Goal: Task Accomplishment & Management: Manage account settings

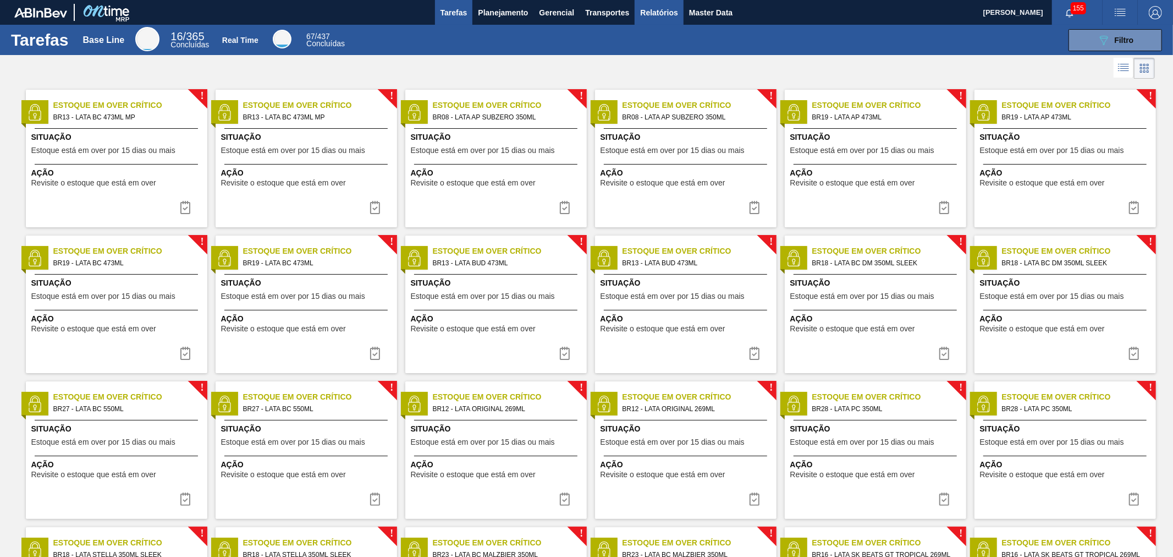
click at [645, 3] on button "Relatórios" at bounding box center [659, 12] width 48 height 25
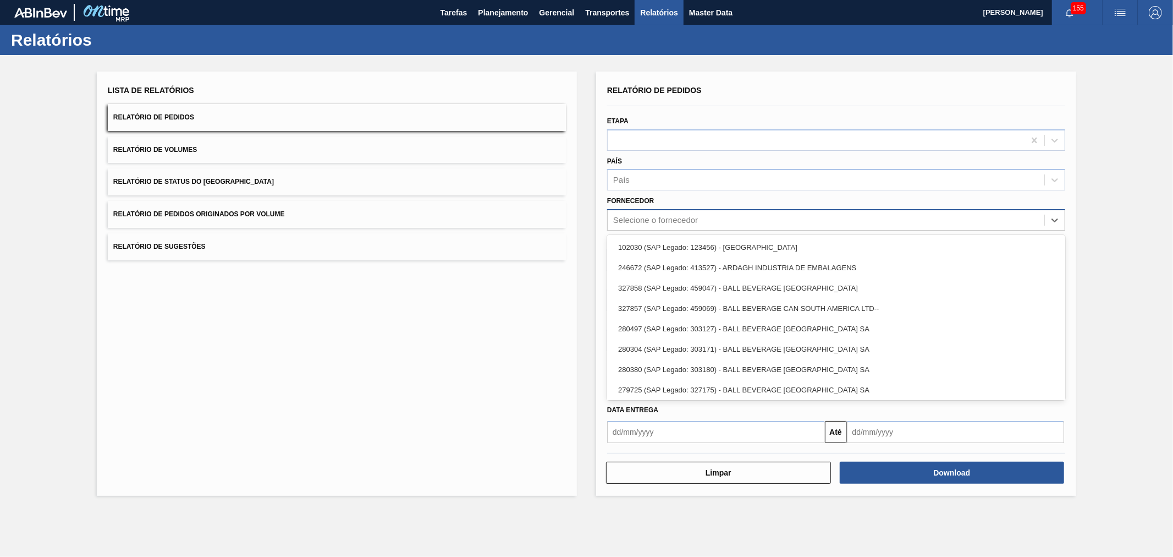
click at [684, 222] on div "Selecione o fornecedor" at bounding box center [655, 220] width 85 height 9
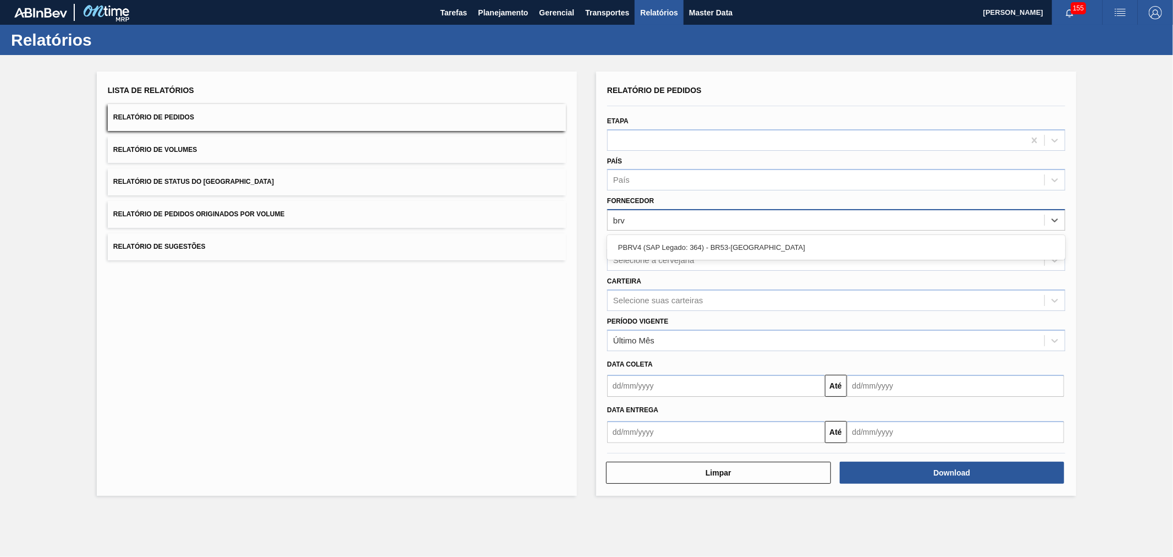
type input "brv4"
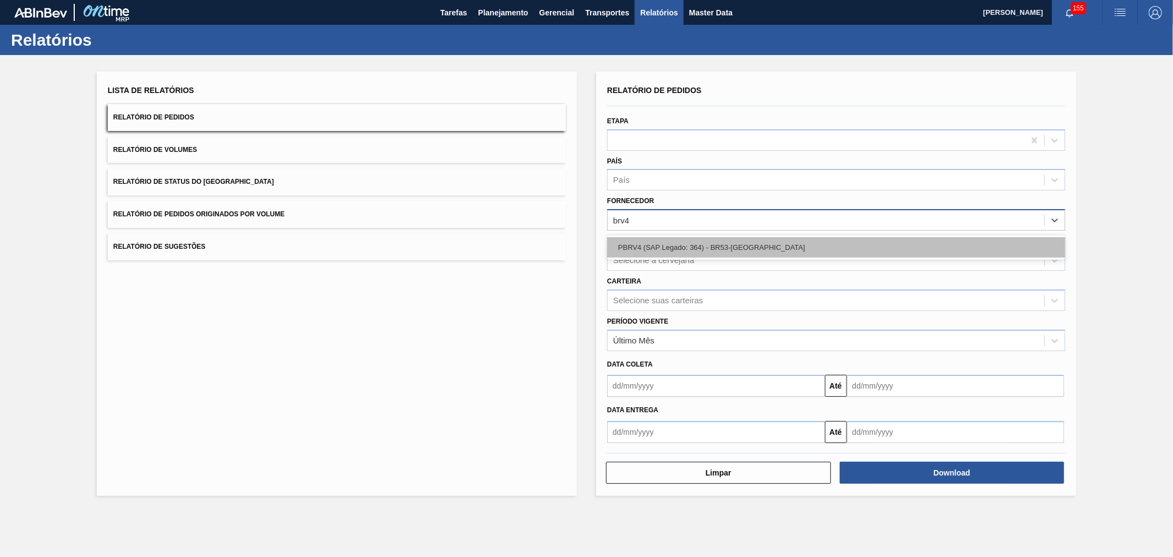
click at [702, 237] on div "PBRV4 (SAP Legado: 364) - BR53-[GEOGRAPHIC_DATA]" at bounding box center [836, 247] width 458 height 20
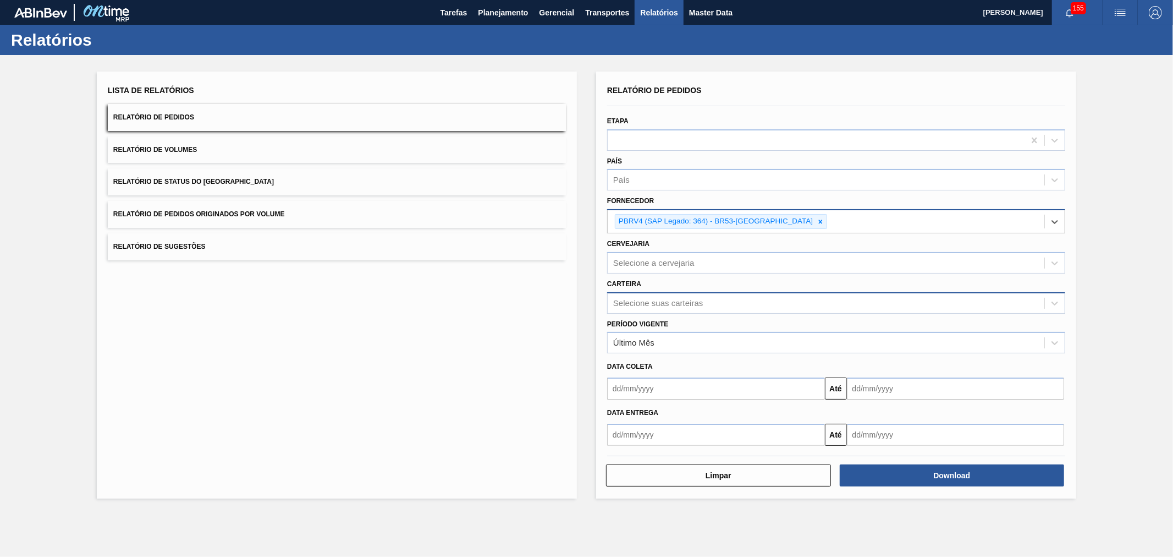
click at [649, 300] on div "Selecione suas carteiras" at bounding box center [658, 302] width 90 height 9
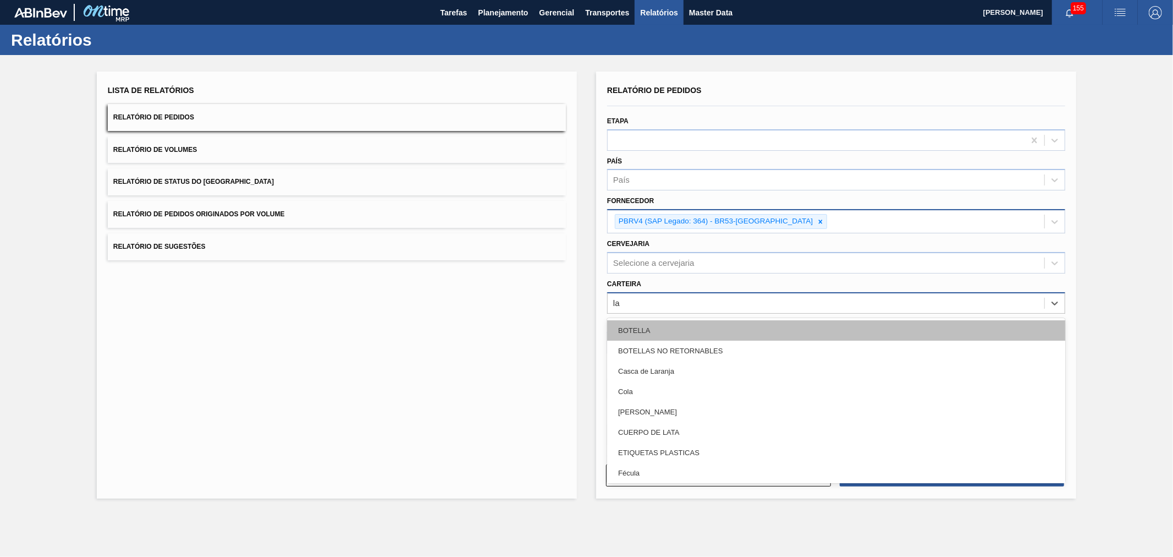
type input "lat"
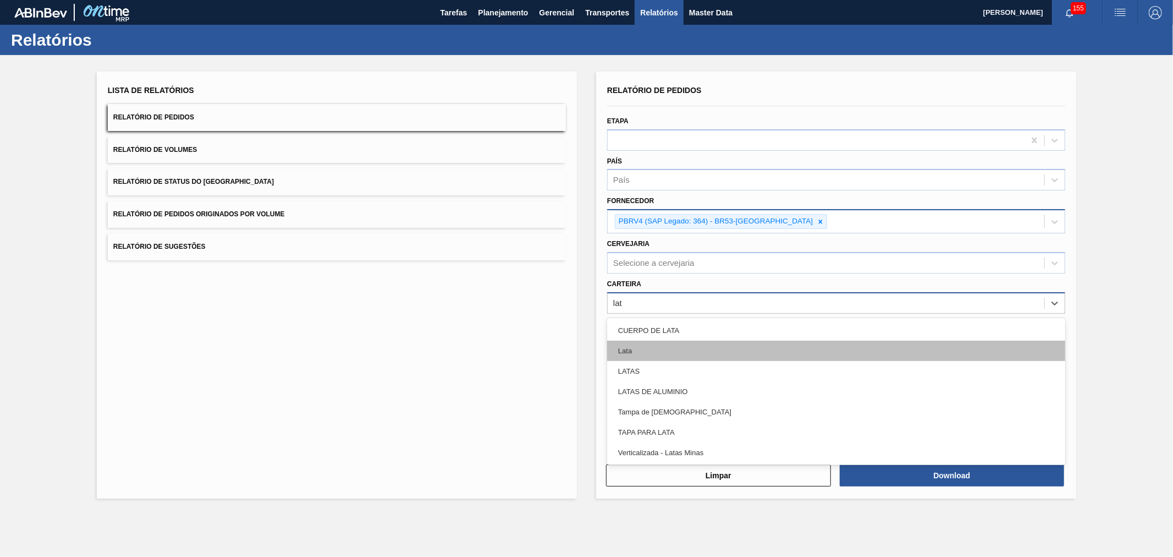
click at [678, 344] on div "Lata" at bounding box center [836, 350] width 458 height 20
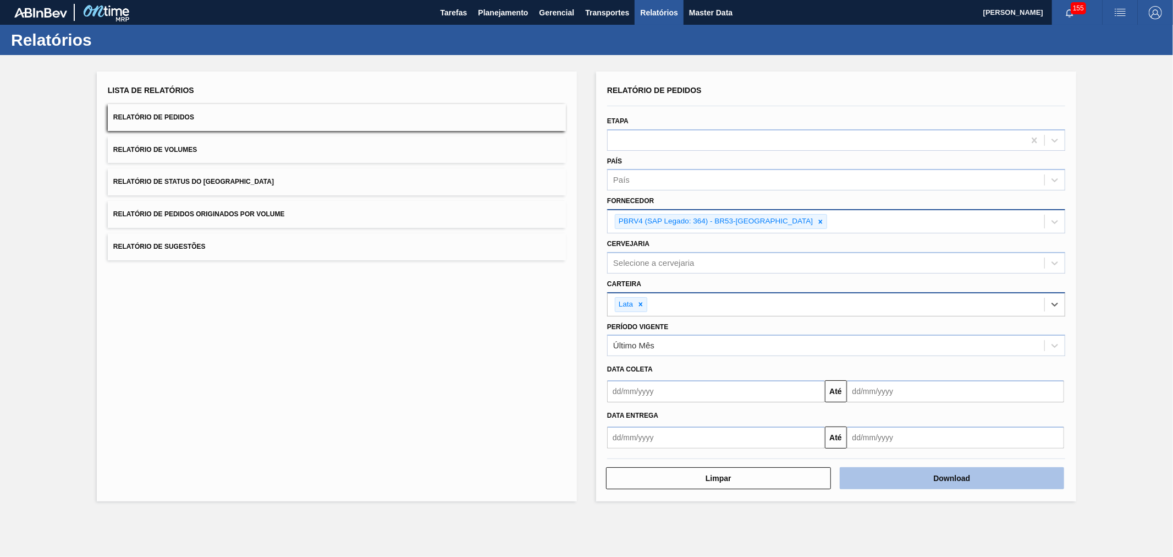
click at [878, 469] on button "Download" at bounding box center [952, 478] width 225 height 22
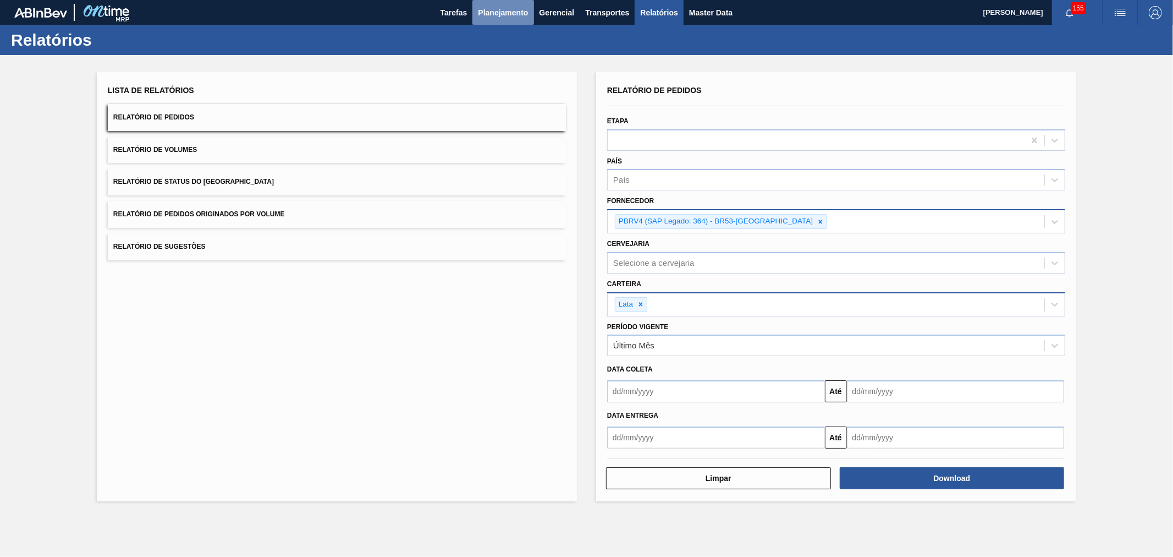
click at [511, 14] on span "Planejamento" at bounding box center [503, 12] width 50 height 13
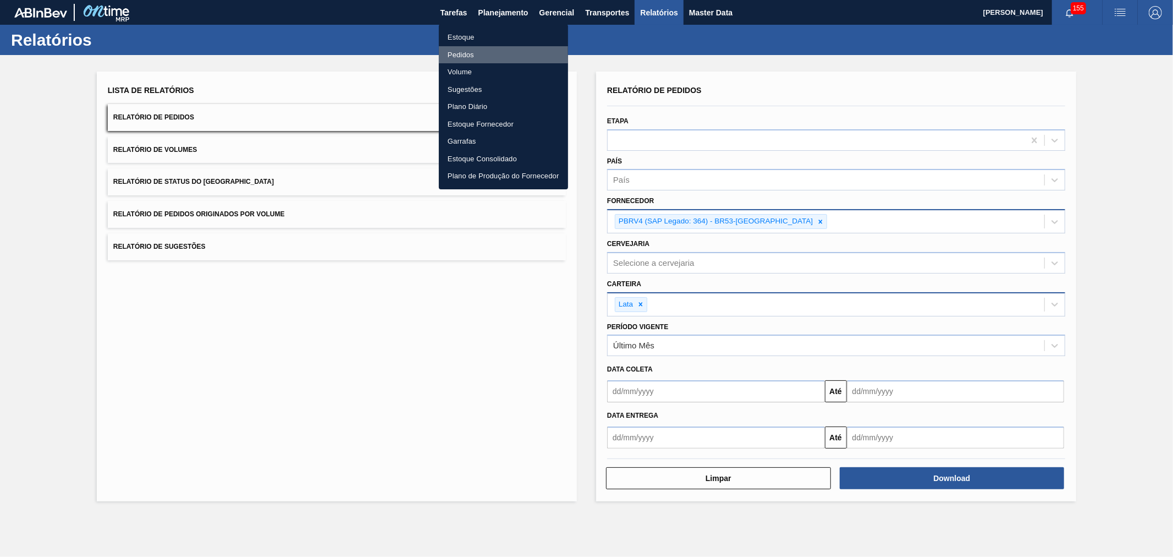
click at [465, 57] on li "Pedidos" at bounding box center [503, 55] width 129 height 18
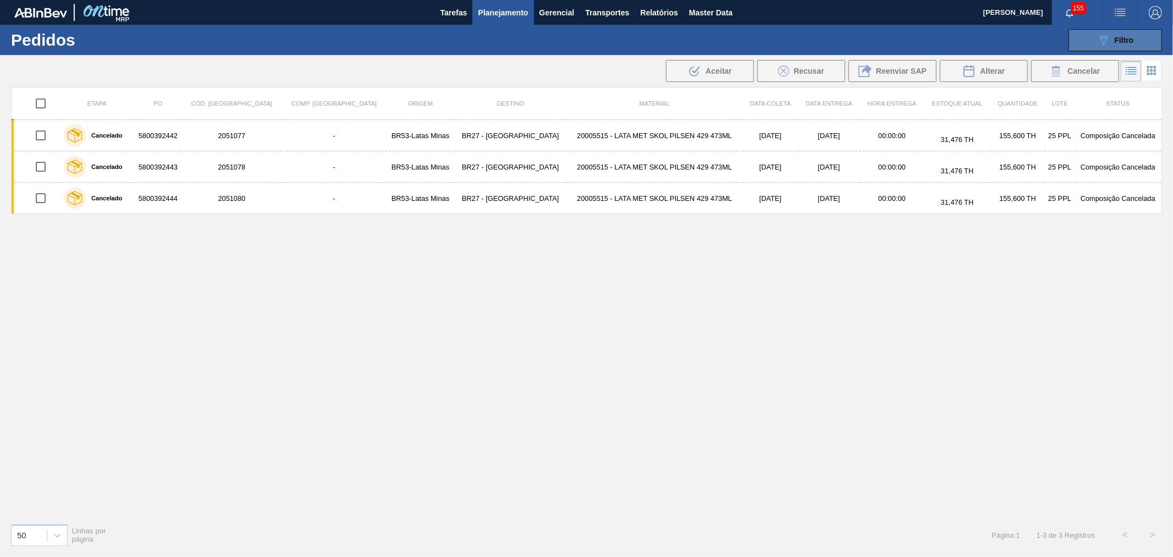
click at [1093, 34] on button "089F7B8B-B2A5-4AFE-B5C0-19BA573D28AC Filtro" at bounding box center [1115, 40] width 93 height 22
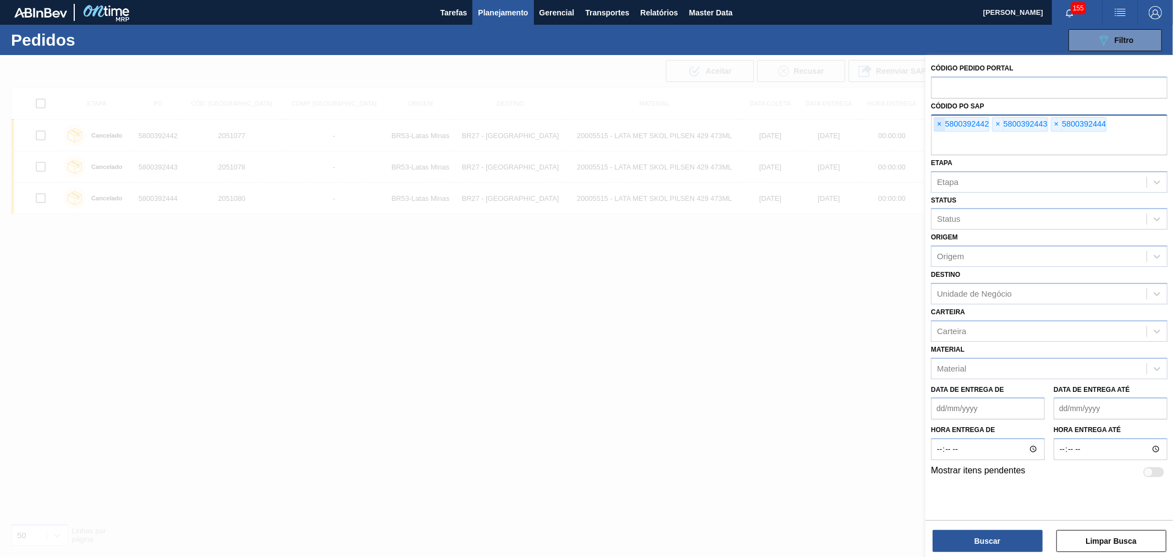
click at [939, 125] on span "×" at bounding box center [939, 124] width 10 height 13
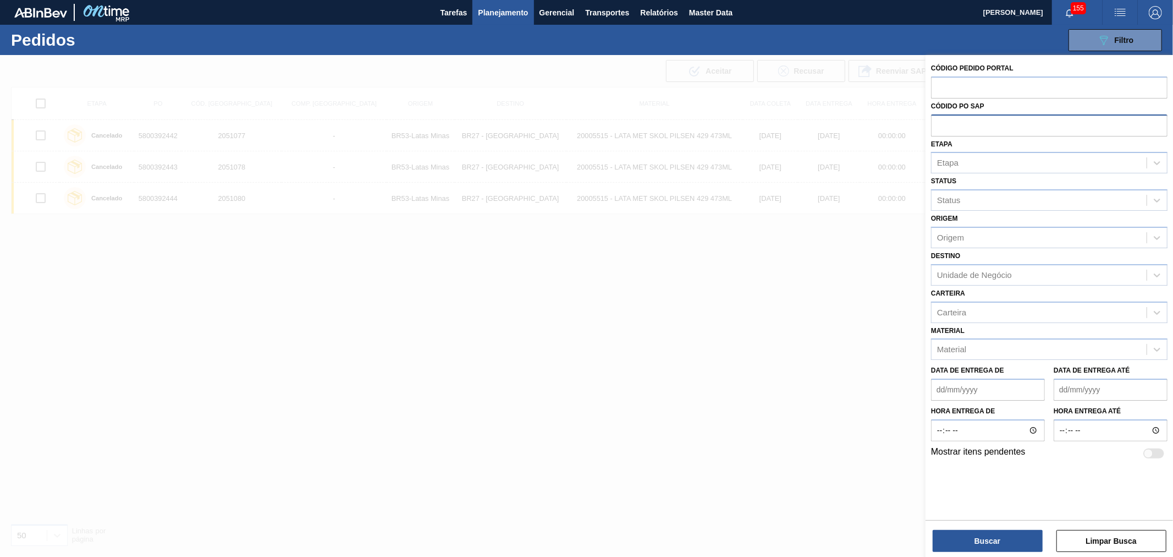
click at [939, 125] on input "text" at bounding box center [1049, 124] width 236 height 21
paste input "text"
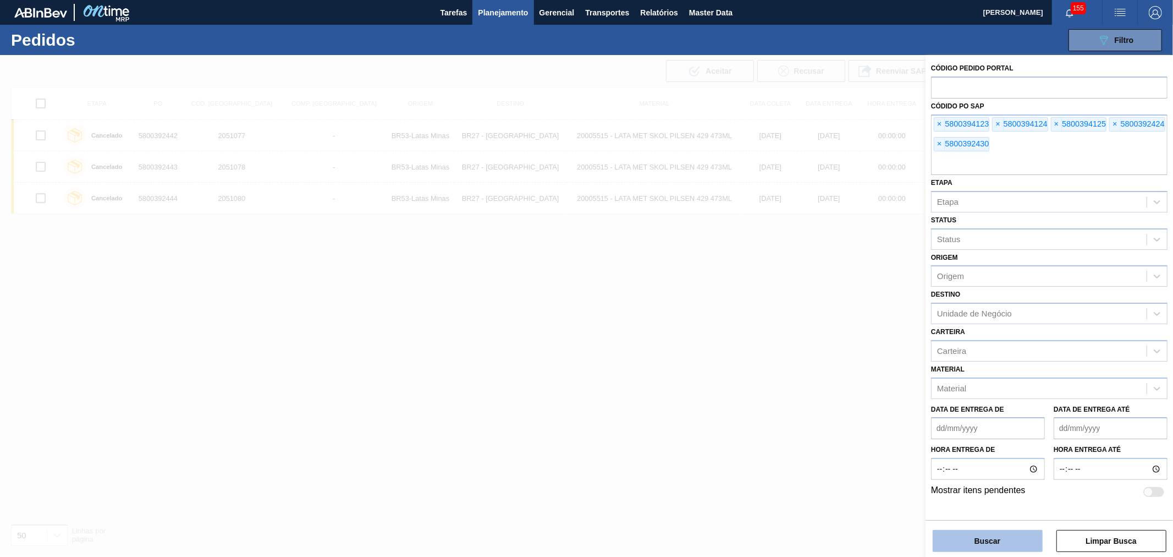
click at [995, 539] on button "Buscar" at bounding box center [988, 541] width 110 height 22
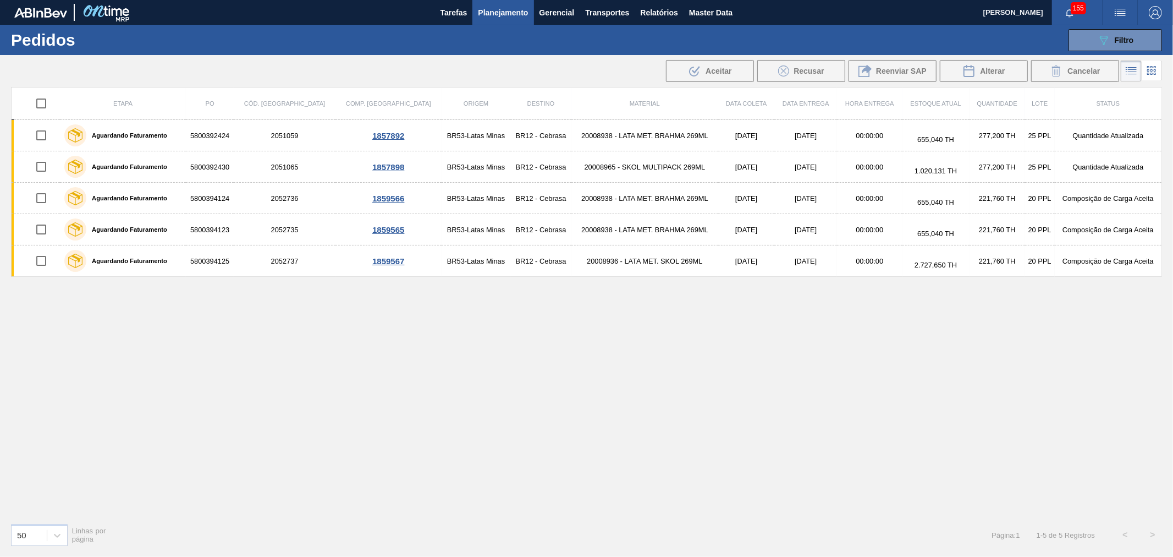
click at [41, 103] on input "checkbox" at bounding box center [41, 103] width 23 height 23
checkbox input "true"
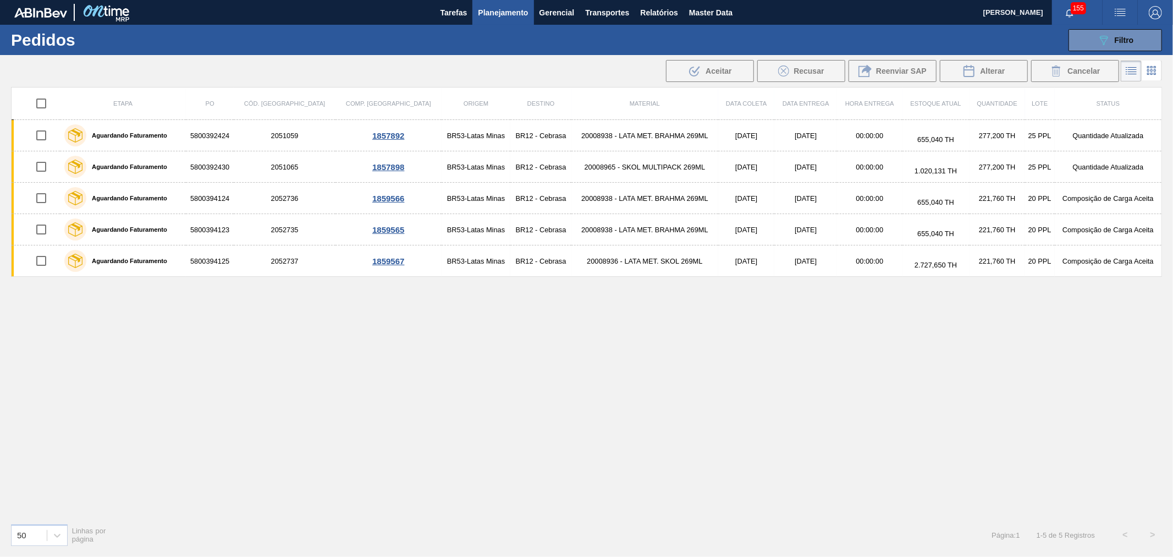
checkbox input "true"
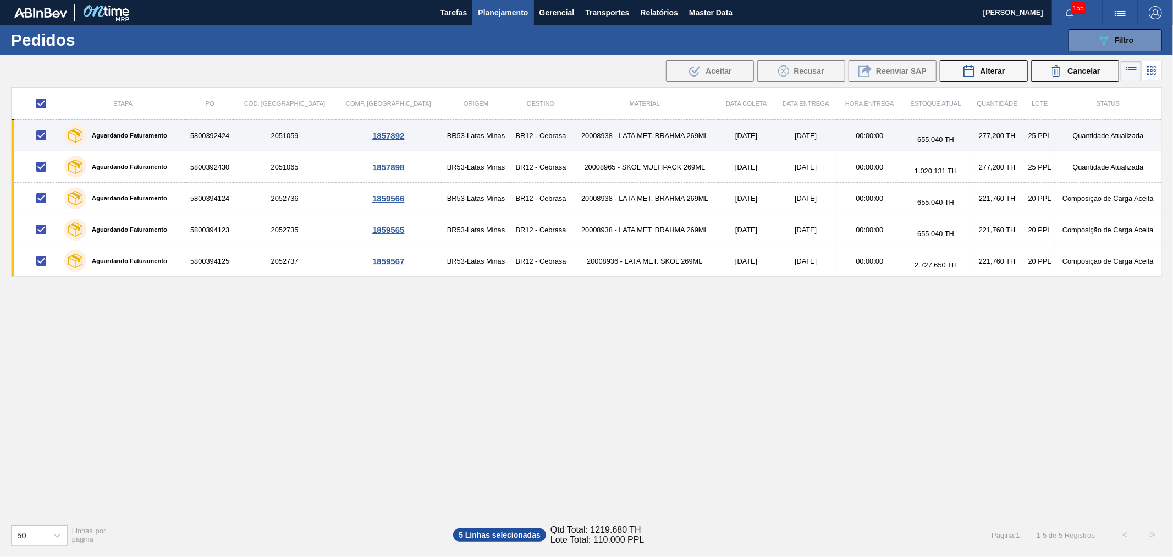
click at [47, 131] on input "checkbox" at bounding box center [41, 135] width 23 height 23
checkbox input "false"
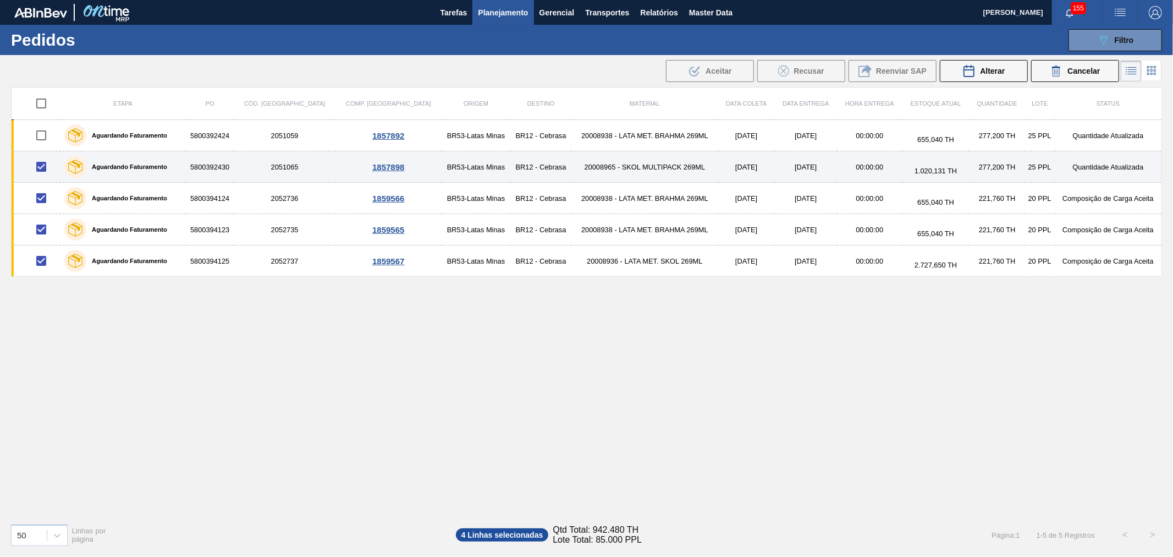
click at [47, 166] on input "checkbox" at bounding box center [41, 166] width 23 height 23
checkbox input "false"
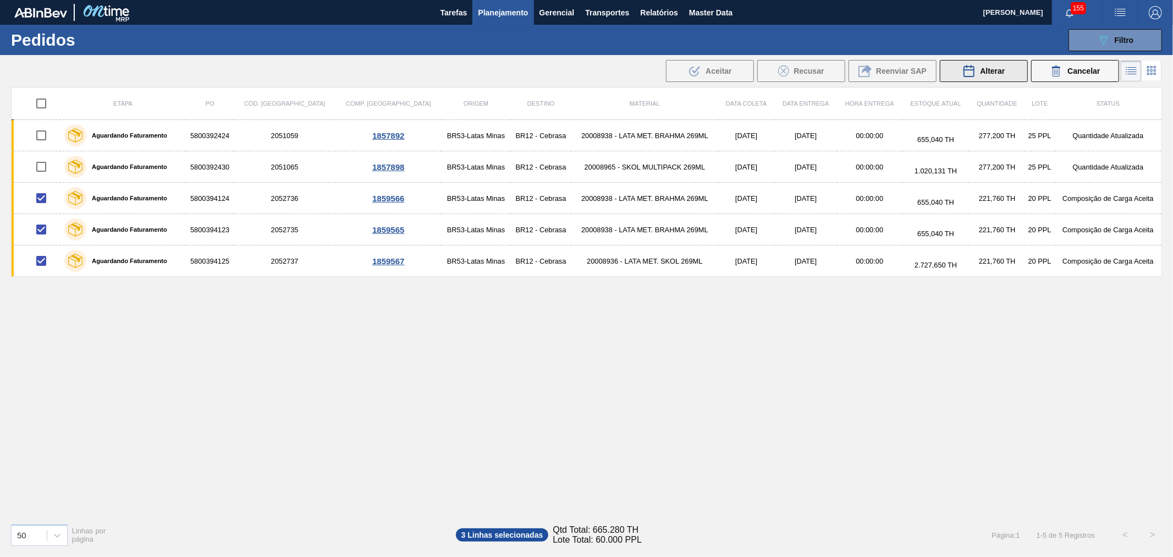
click at [1010, 73] on button "Alterar" at bounding box center [984, 71] width 88 height 22
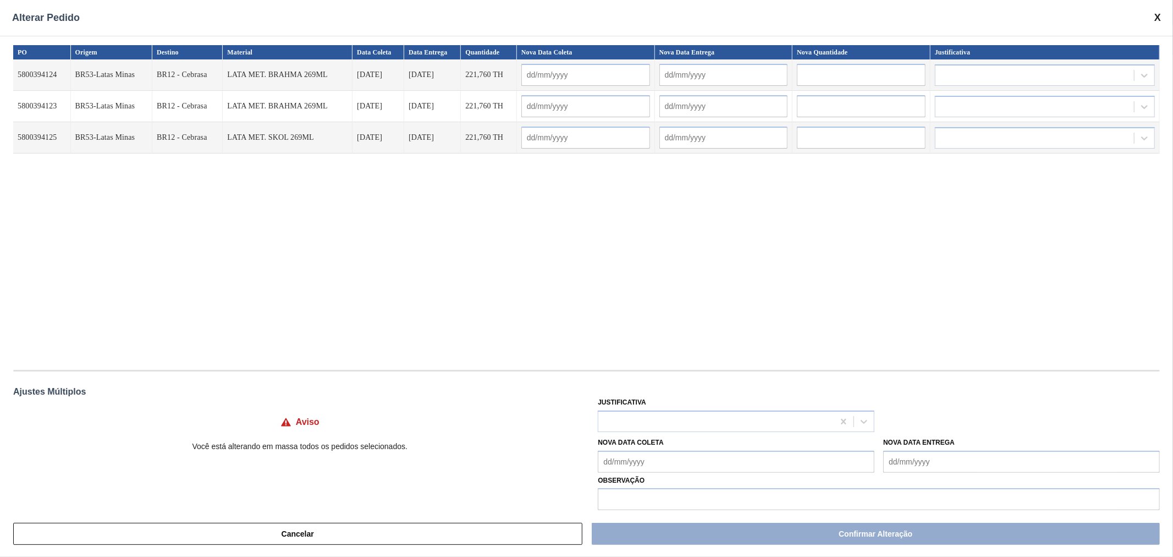
click at [842, 85] on input "text" at bounding box center [861, 75] width 129 height 22
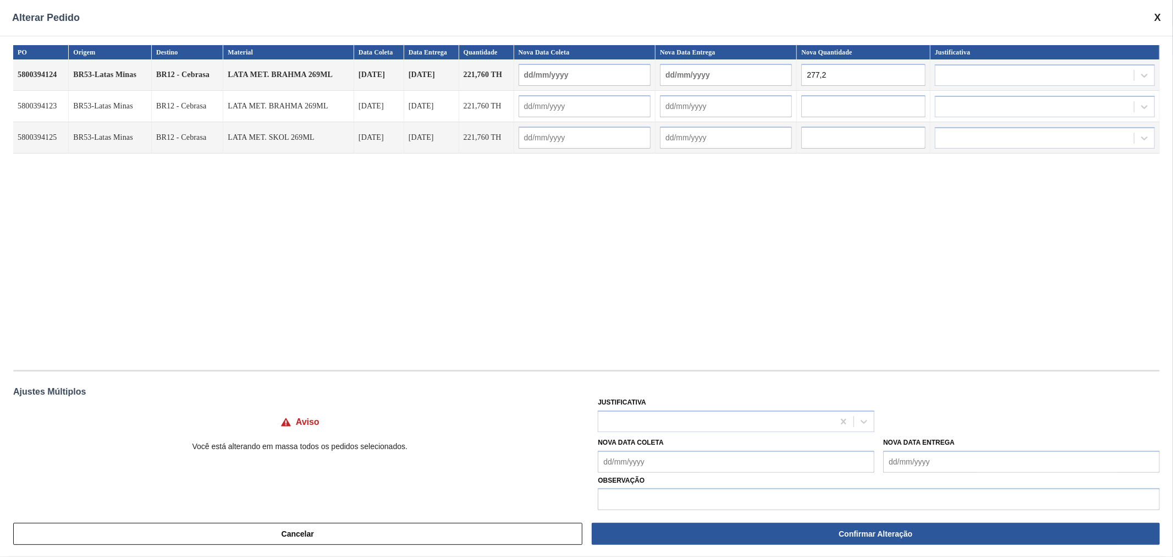
type input "277,2"
drag, startPoint x: 853, startPoint y: 62, endPoint x: 845, endPoint y: 77, distance: 17.0
click at [847, 65] on td "277,2" at bounding box center [864, 74] width 134 height 31
drag, startPoint x: 845, startPoint y: 81, endPoint x: 779, endPoint y: 74, distance: 66.9
click at [776, 73] on tr "5800394124 BR53-Latas Minas BR12 - Cebrasa LATA MET. BRAHMA 269ML [DATE] [DATE]…" at bounding box center [586, 74] width 1147 height 31
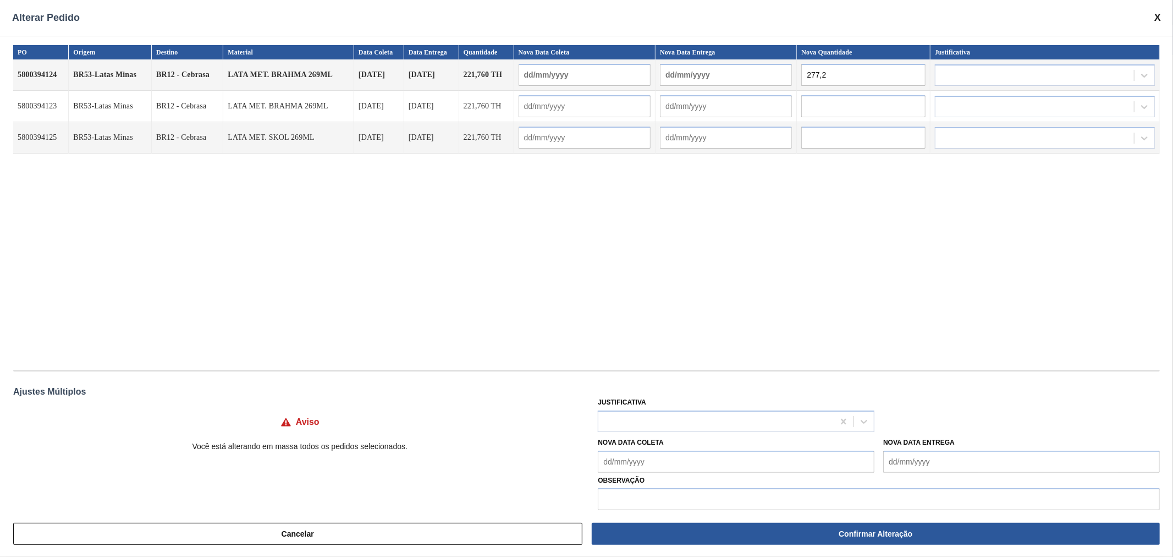
click at [843, 101] on input "text" at bounding box center [863, 106] width 124 height 22
paste input "277,2"
type input "277,2"
click at [847, 136] on input "text" at bounding box center [863, 137] width 124 height 22
paste input "277,2"
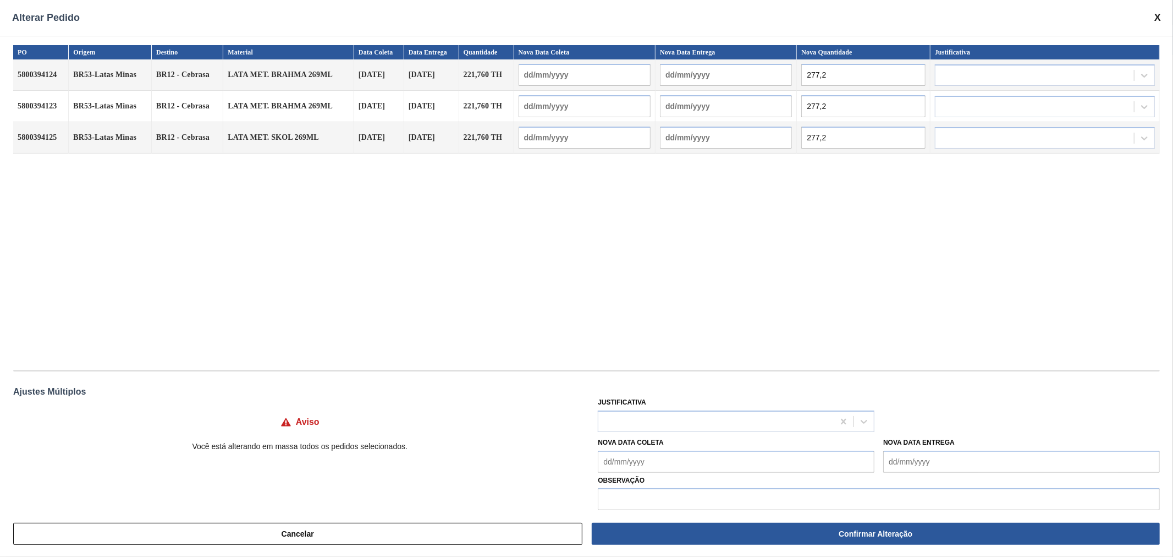
type input "277,2"
click at [756, 241] on div "PO Origem Destino Material Data Coleta Data Entrega Quantidade Nova Data Coleta…" at bounding box center [586, 201] width 1147 height 313
click at [695, 416] on div at bounding box center [715, 421] width 235 height 16
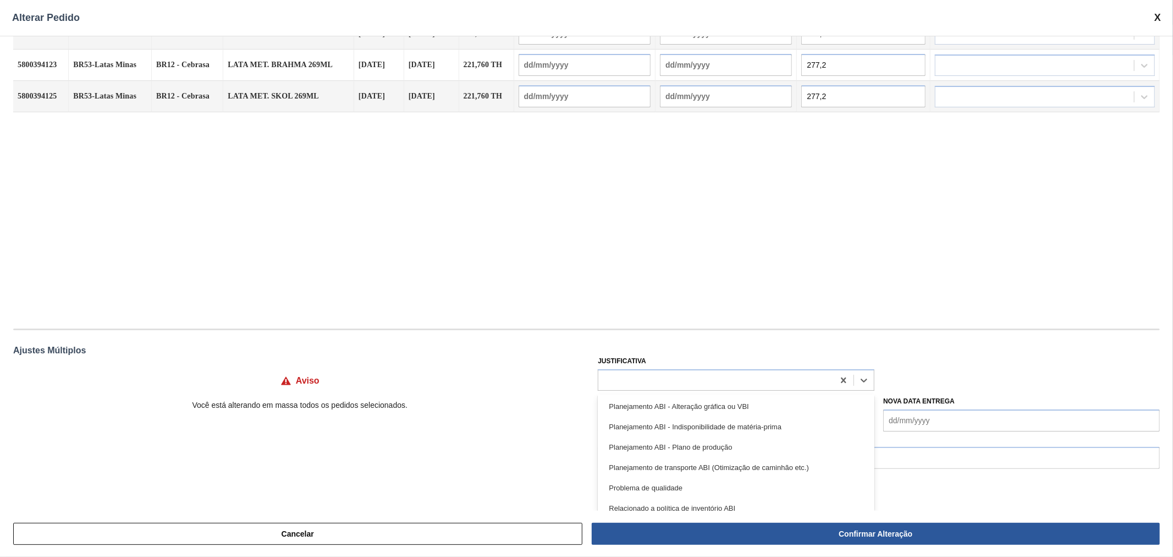
scroll to position [163, 0]
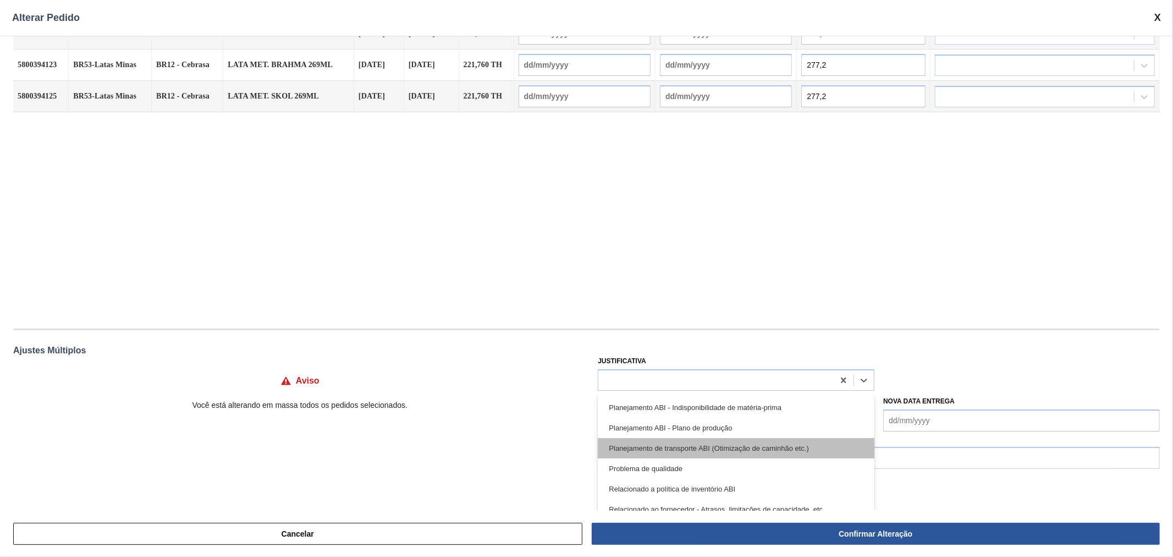
click at [762, 446] on div "Planejamento de transporte ABI (Otimização de caminhão etc.)" at bounding box center [736, 448] width 277 height 20
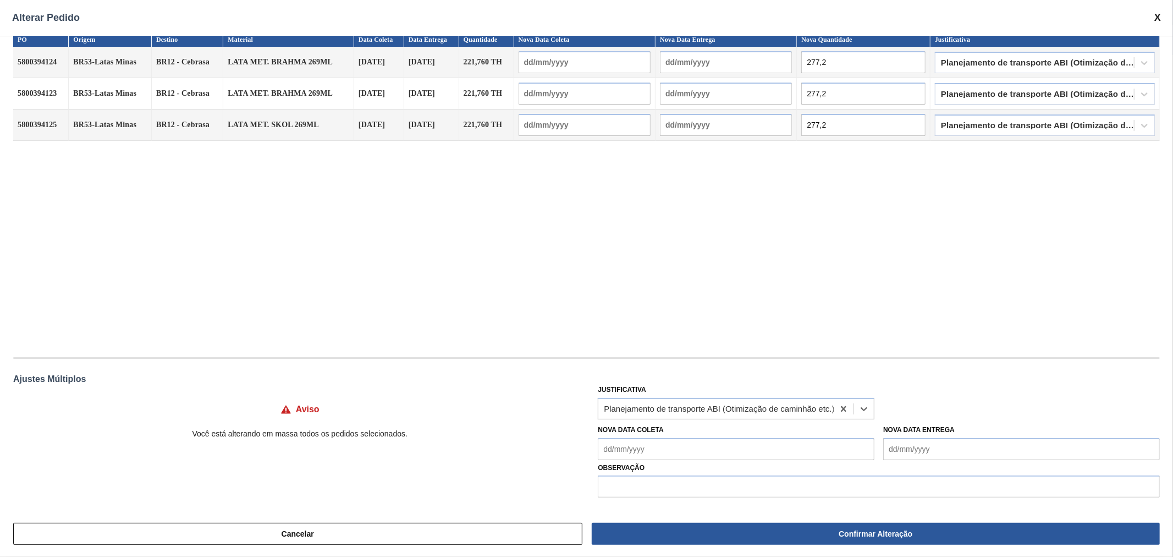
scroll to position [12, 0]
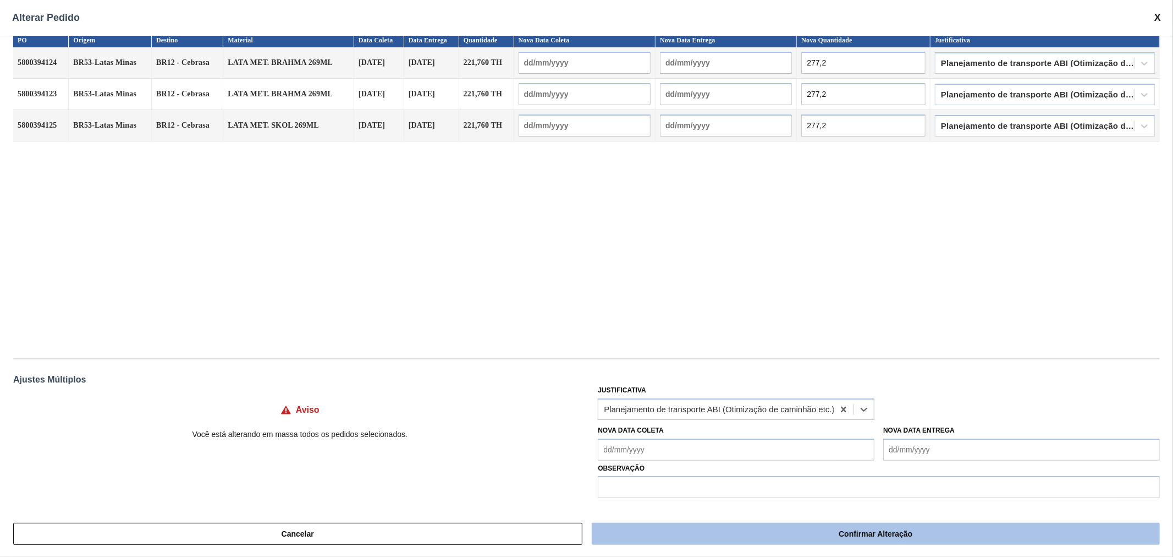
click at [866, 540] on button "Confirmar Alteração" at bounding box center [876, 533] width 568 height 22
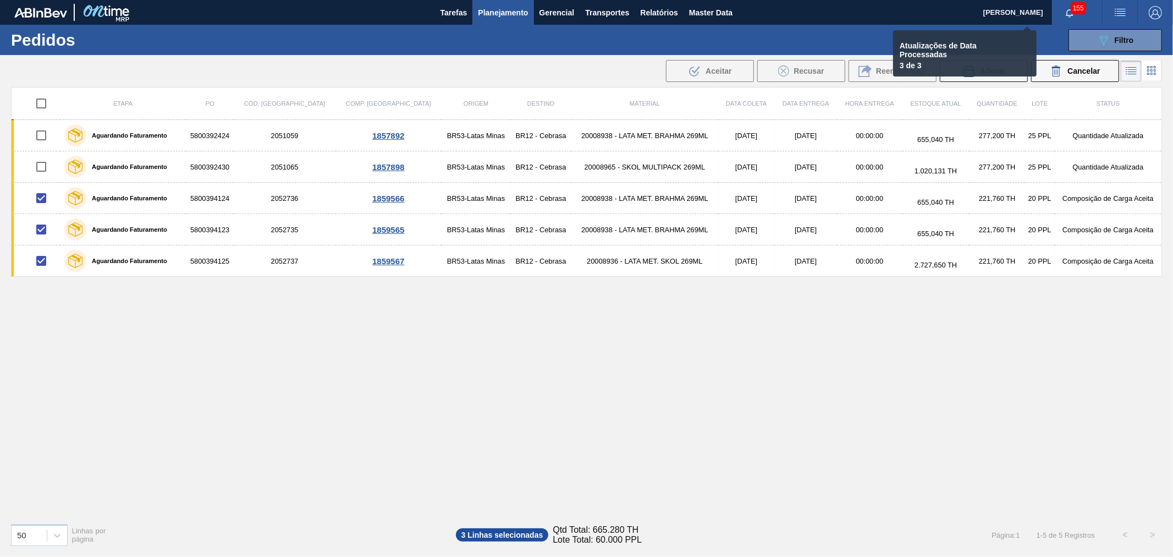
checkbox input "false"
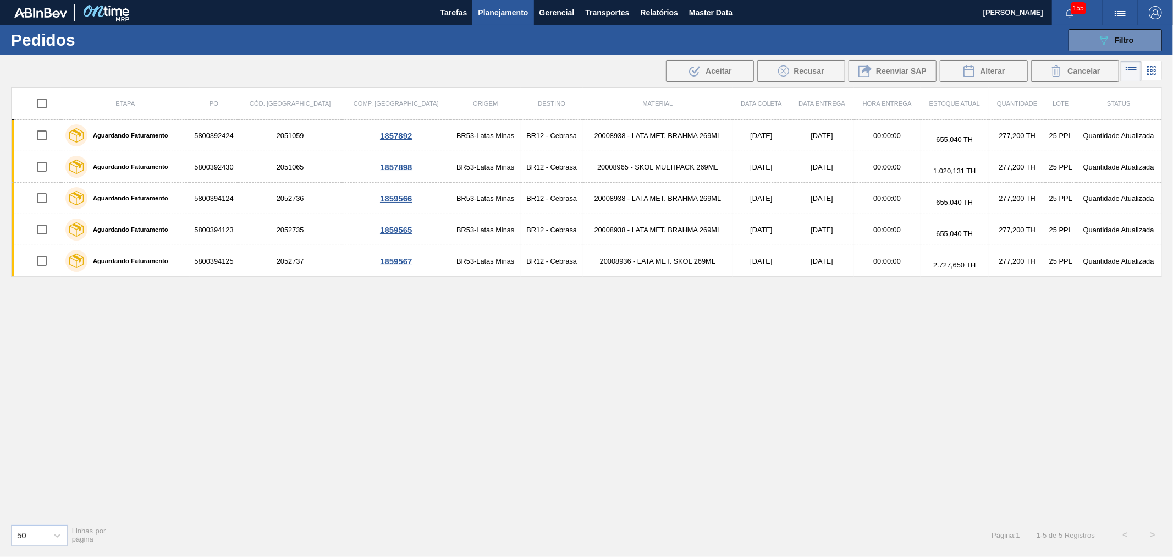
click at [819, 464] on div "Etapa PO Cód. Pedido Comp. Carga Origem Destino Material Data coleta Data Entre…" at bounding box center [586, 300] width 1151 height 427
click at [1062, 10] on span "button" at bounding box center [1069, 12] width 26 height 9
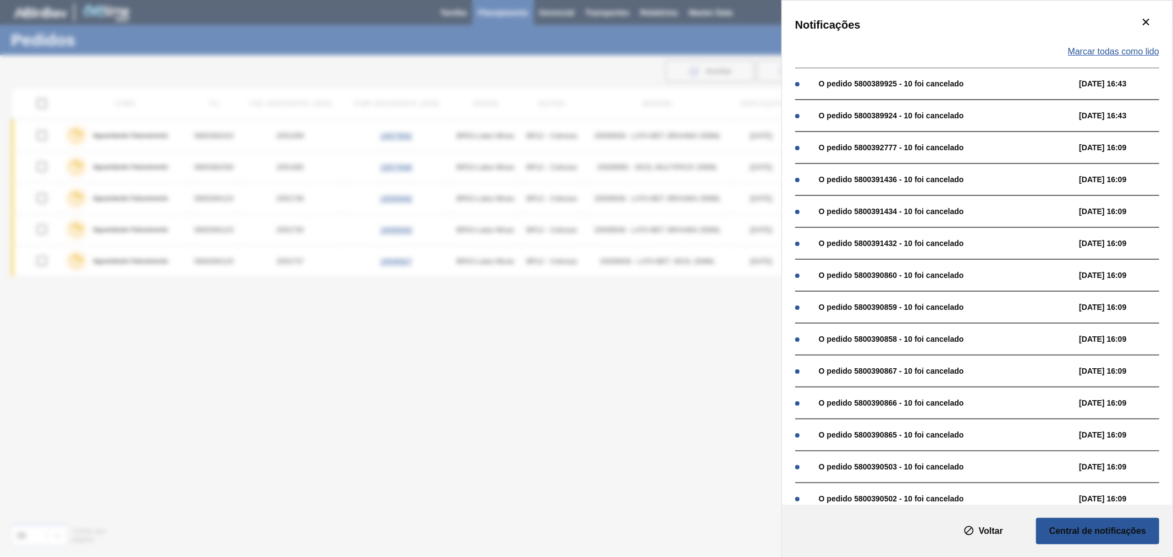
click at [1104, 47] on div "Marcar todas como lido" at bounding box center [977, 52] width 364 height 32
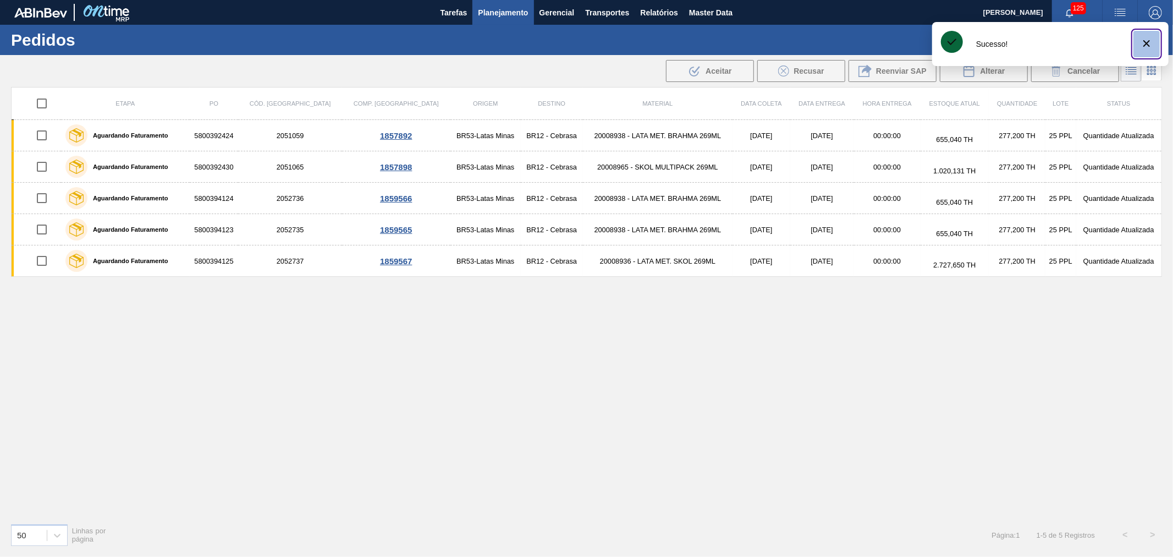
click at [1143, 41] on icon "botão de ícone" at bounding box center [1146, 43] width 13 height 13
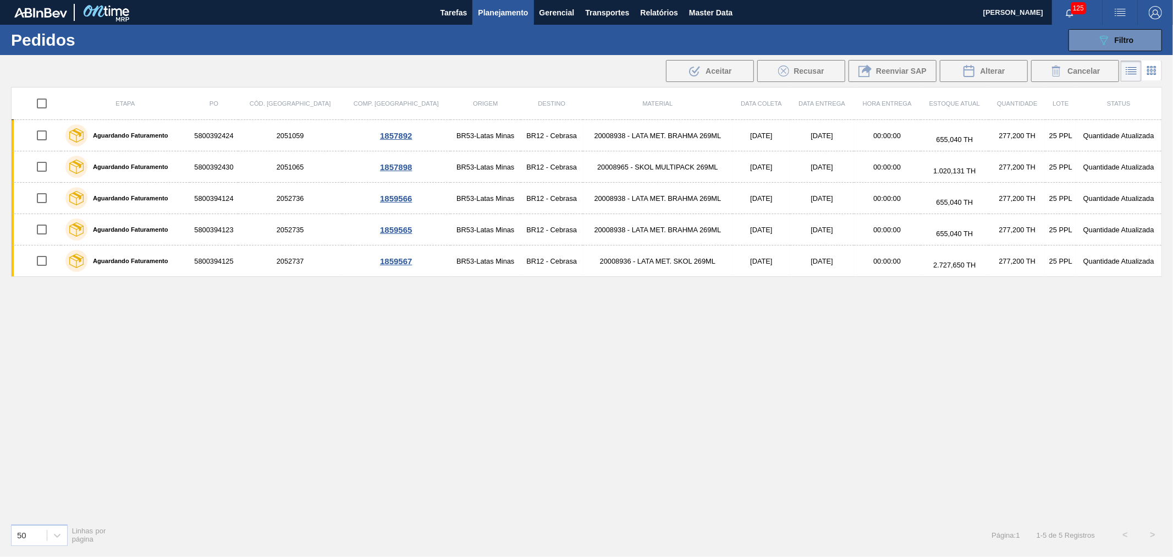
click at [965, 41] on div "089F7B8B-B2A5-4AFE-B5C0-19BA573D28AC Filtro Código Pedido Portal Códido PO SAP …" at bounding box center [672, 40] width 989 height 33
drag, startPoint x: 700, startPoint y: 499, endPoint x: 724, endPoint y: 555, distance: 61.1
click at [719, 543] on div "Etapa PO Cód. Pedido Comp. Carga Origem Destino Material Data coleta Data Entre…" at bounding box center [586, 321] width 1173 height 468
click at [820, 405] on div "Etapa PO Cód. Pedido Comp. Carga Origem Destino Material Data coleta Data Entre…" at bounding box center [586, 300] width 1151 height 427
